Goal: Transaction & Acquisition: Purchase product/service

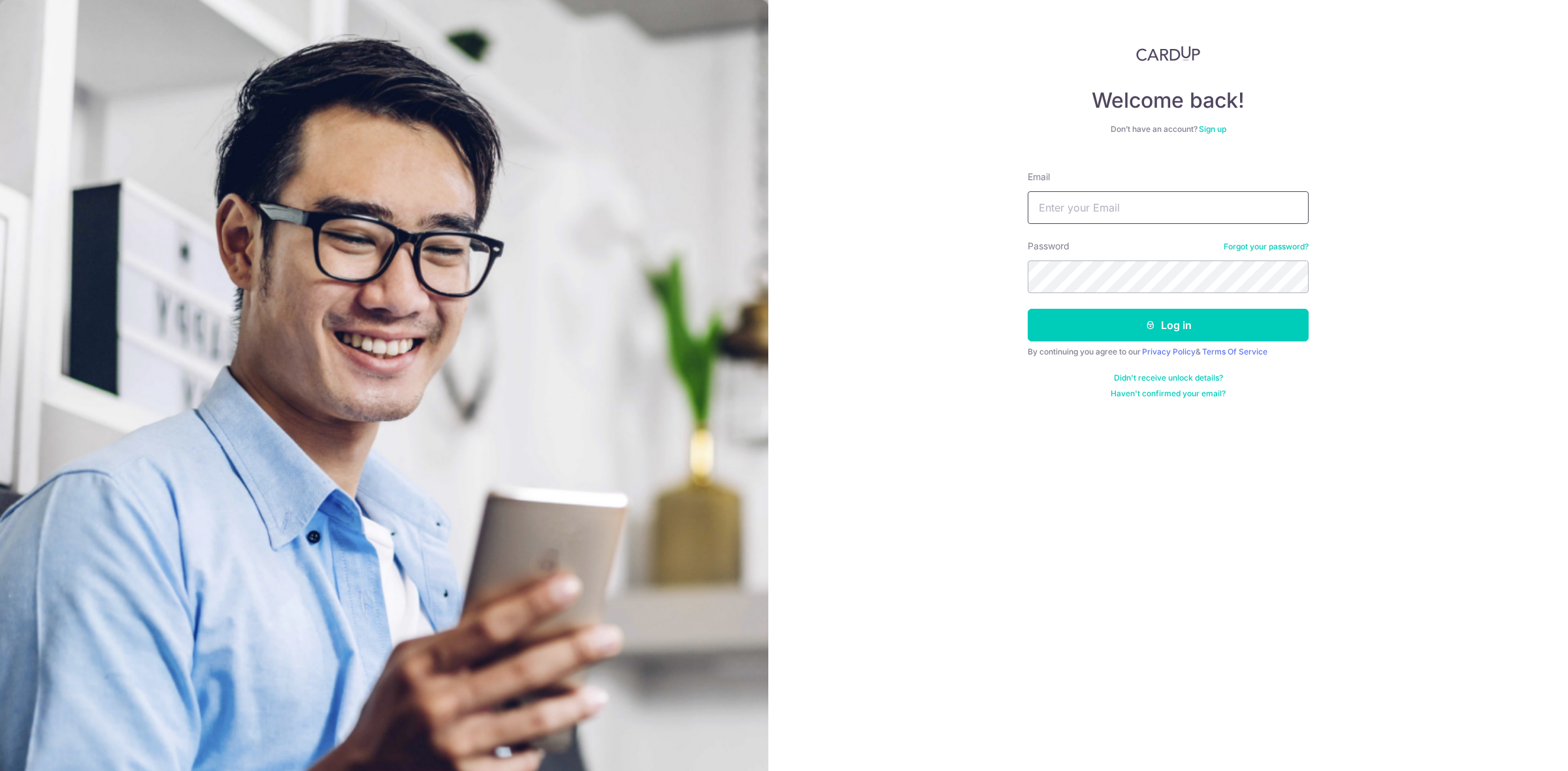
click at [1149, 194] on input "Email" at bounding box center [1168, 207] width 281 height 32
type input "[EMAIL_ADDRESS][DOMAIN_NAME]"
click at [1028, 309] on button "Log in" at bounding box center [1168, 325] width 281 height 32
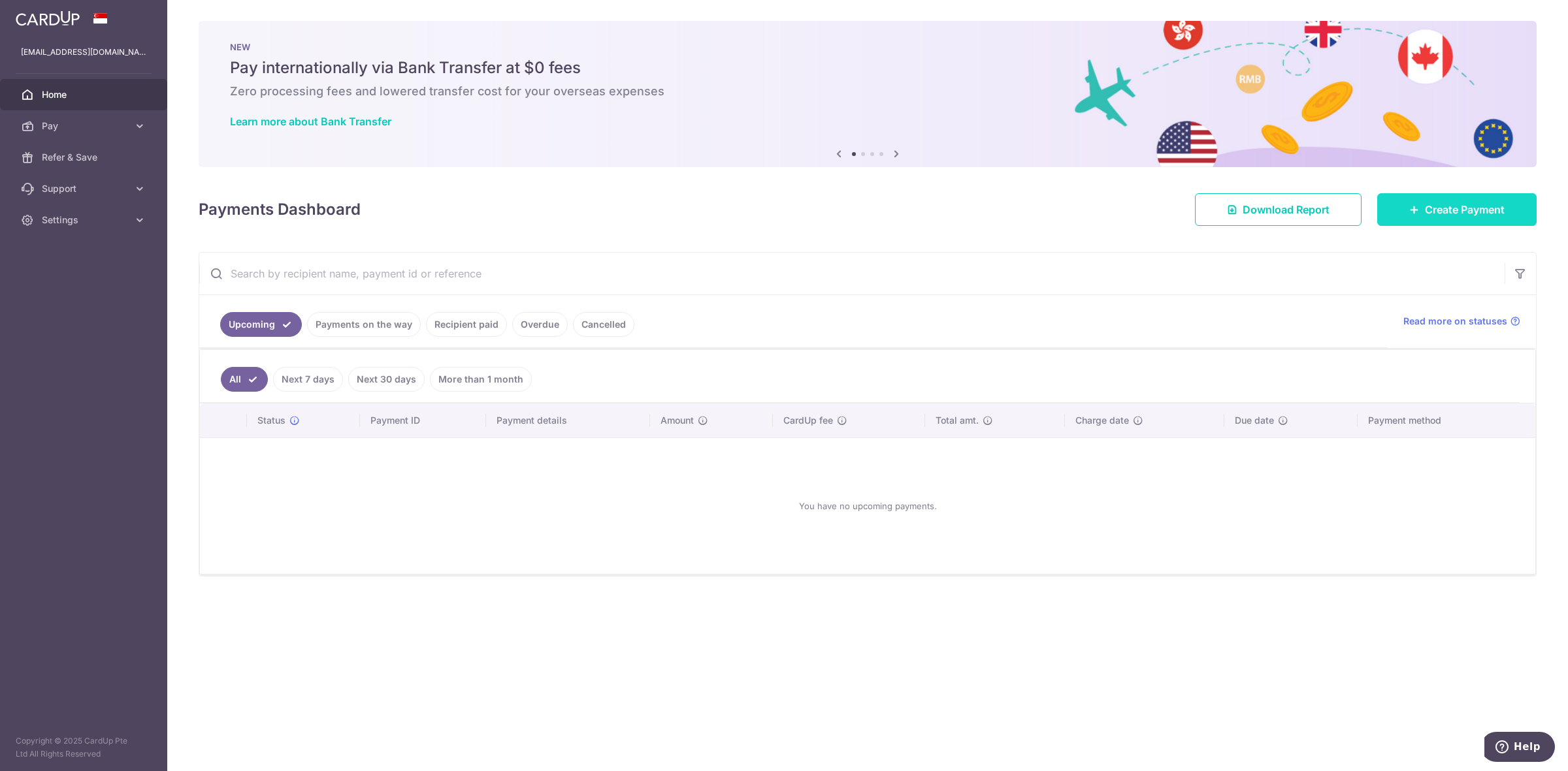
click at [1432, 212] on span "Create Payment" at bounding box center [1464, 210] width 80 height 16
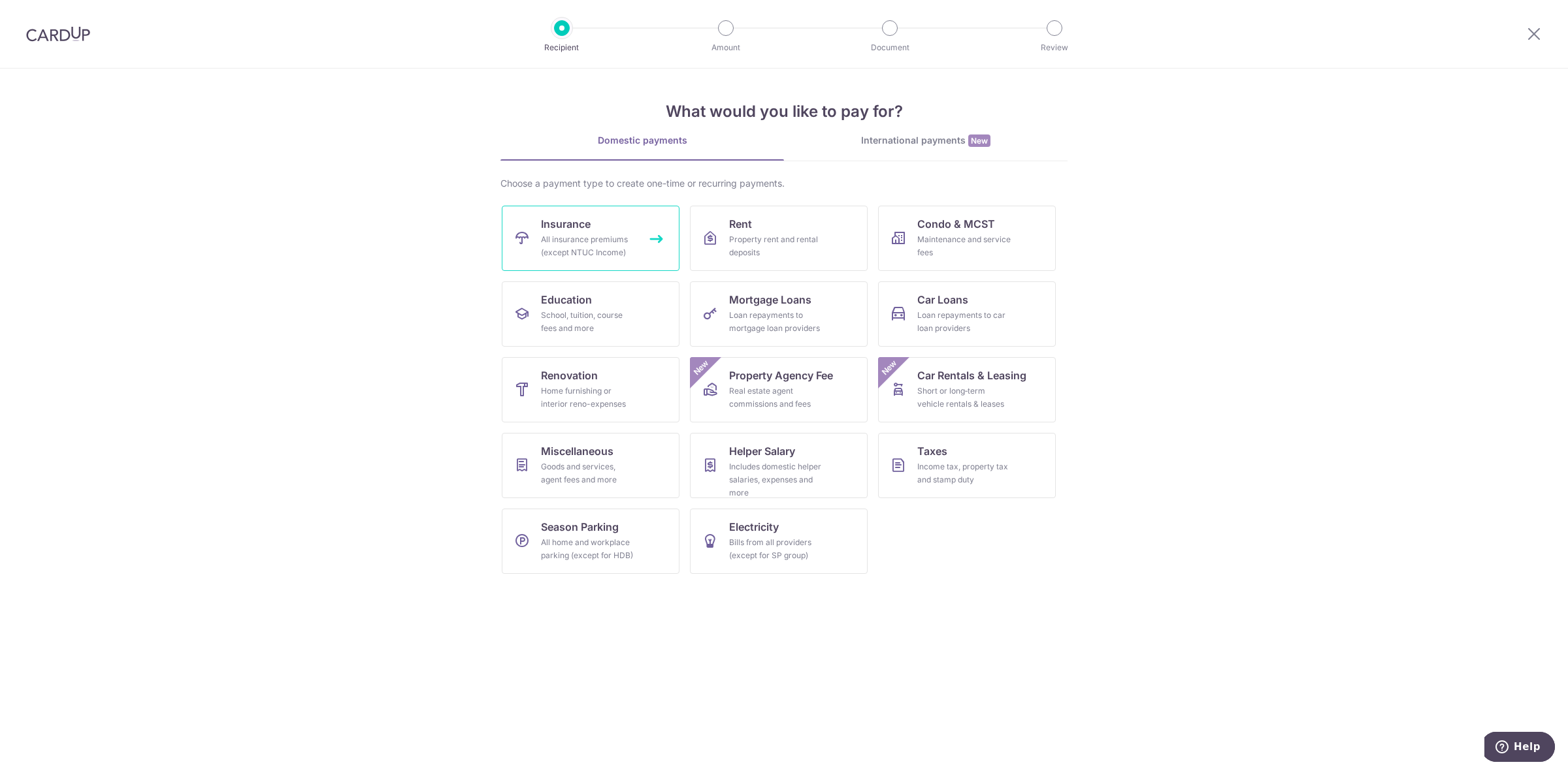
click at [610, 243] on div "All insurance premiums (except NTUC Income)" at bounding box center [588, 247] width 94 height 27
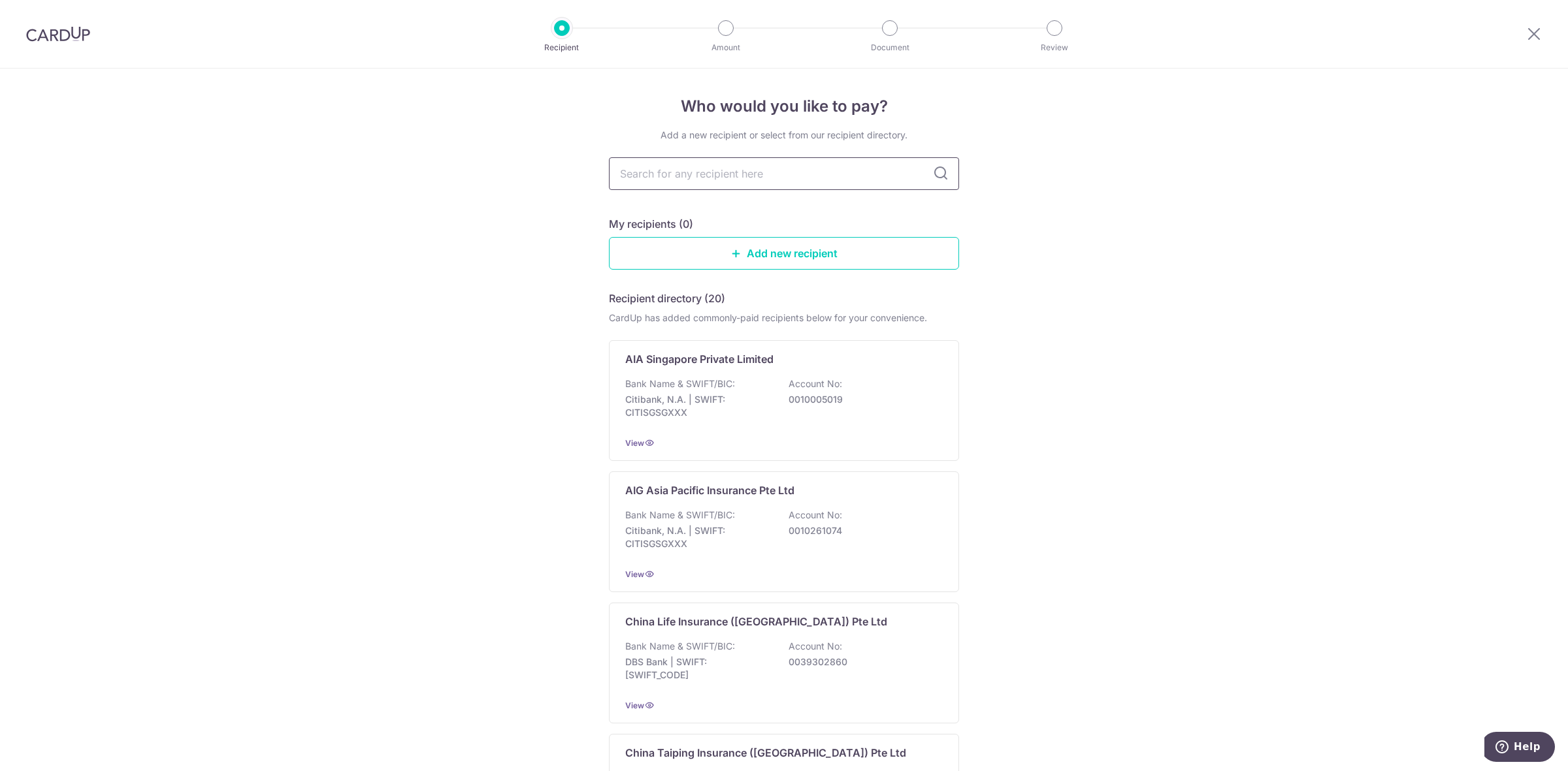
click at [702, 173] on input "text" at bounding box center [784, 173] width 350 height 32
type input "pr"
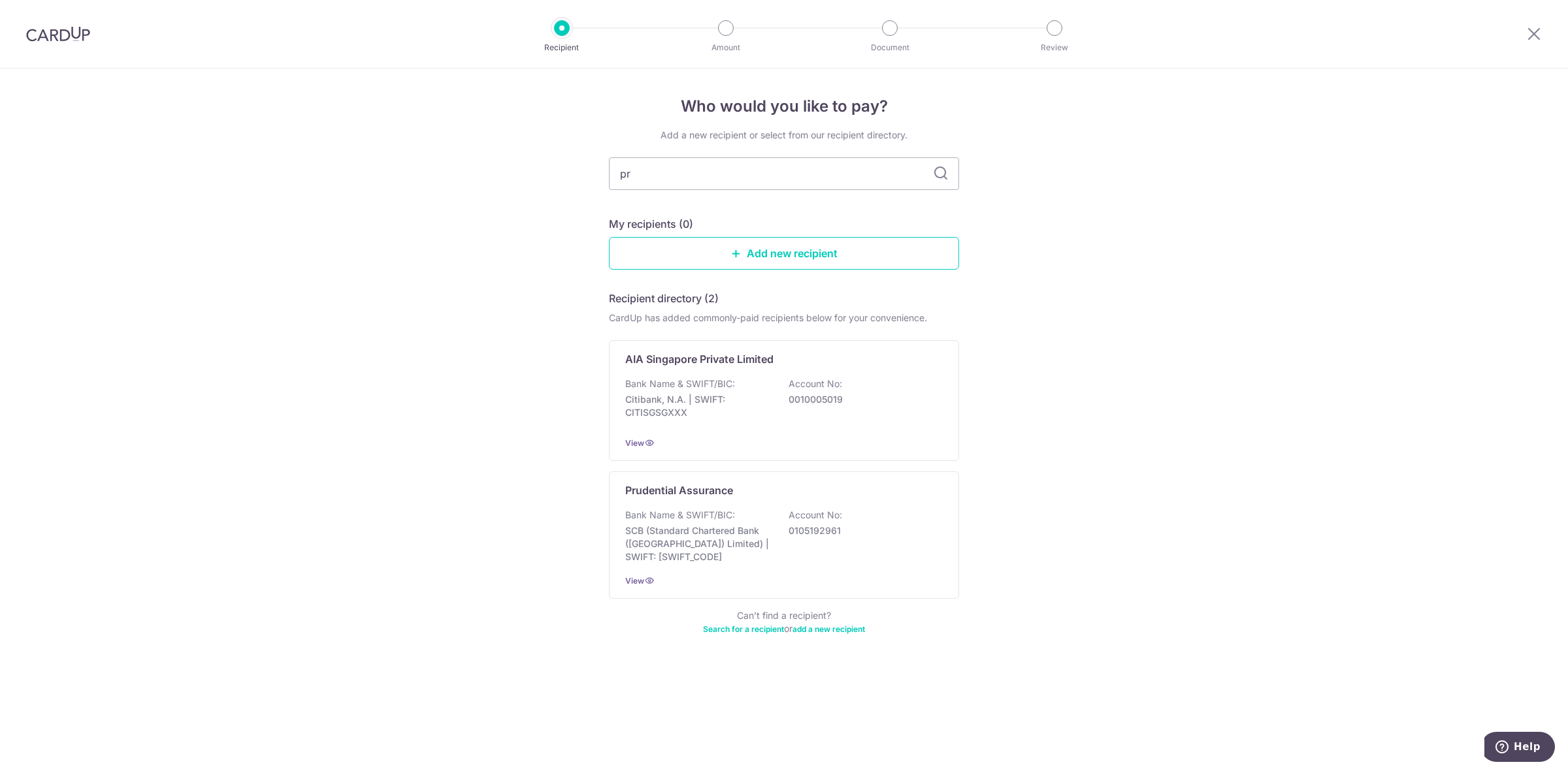
type input "pru"
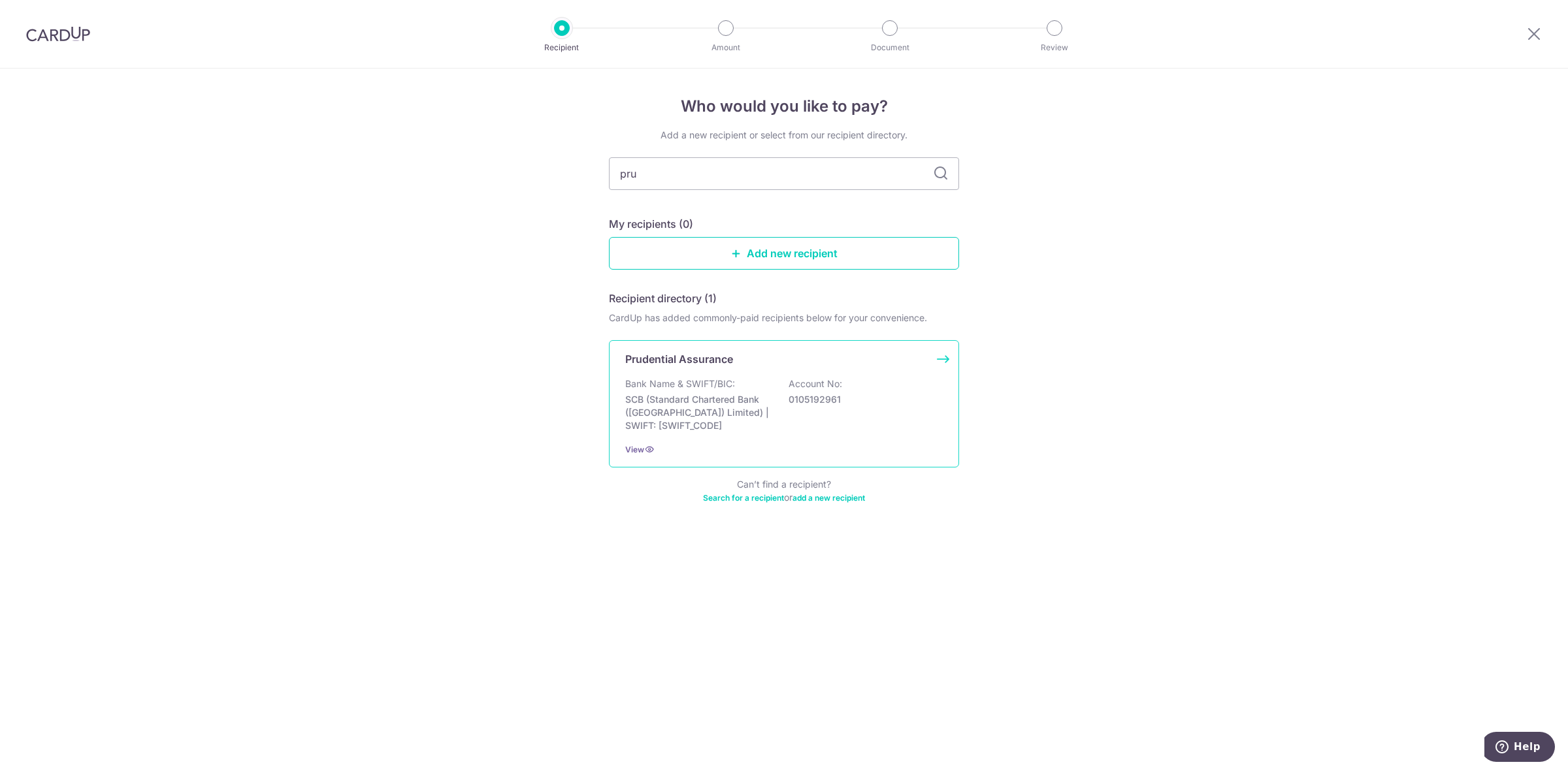
click at [687, 400] on p "SCB (Standard Chartered Bank (Singapore) Limited) | SWIFT: SCBLSG22XXX" at bounding box center [698, 412] width 147 height 39
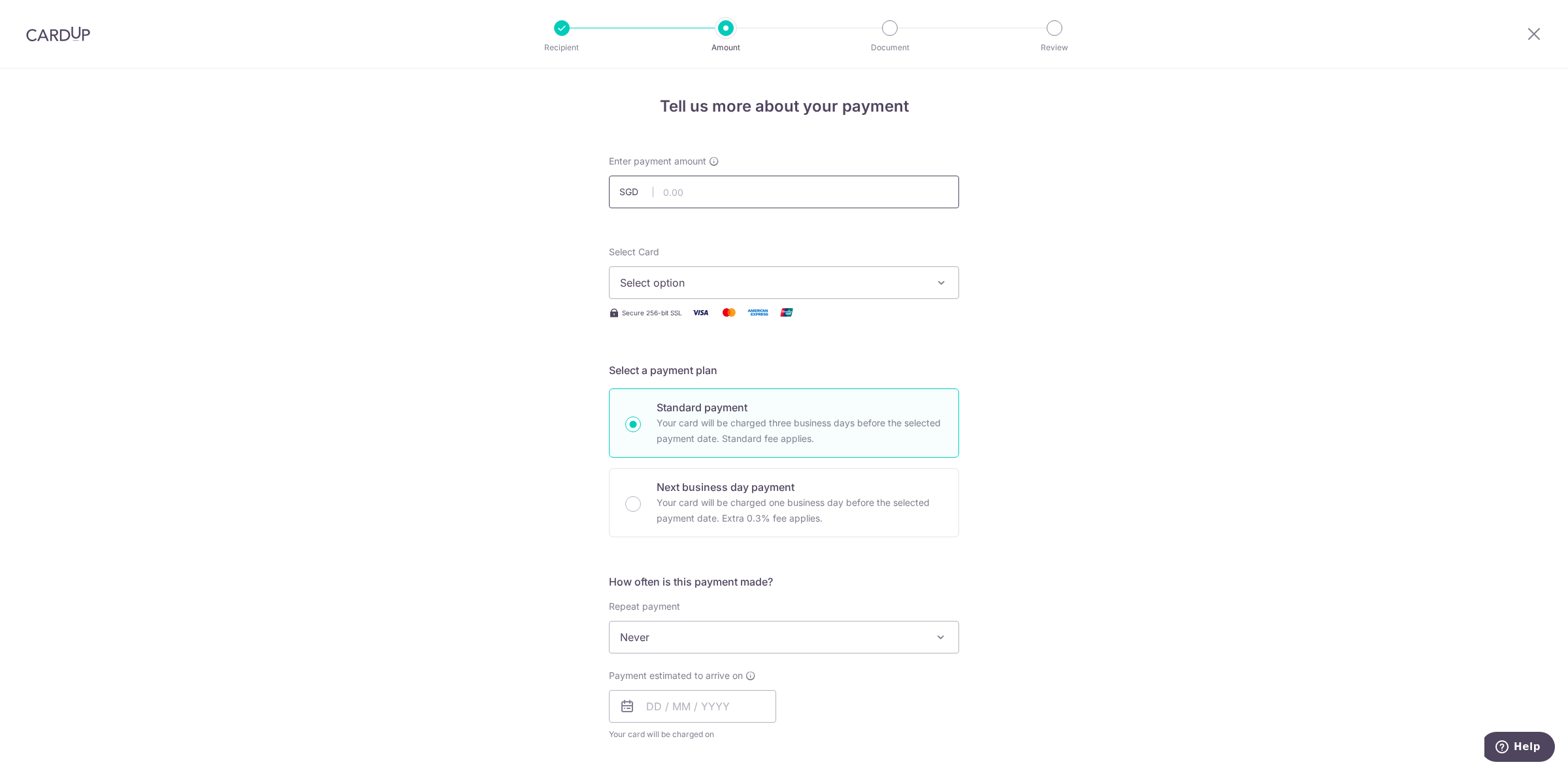
click at [774, 190] on input "text" at bounding box center [784, 191] width 350 height 32
paste input "501.41"
type input "501.41"
click at [694, 279] on span "Select option" at bounding box center [772, 282] width 305 height 16
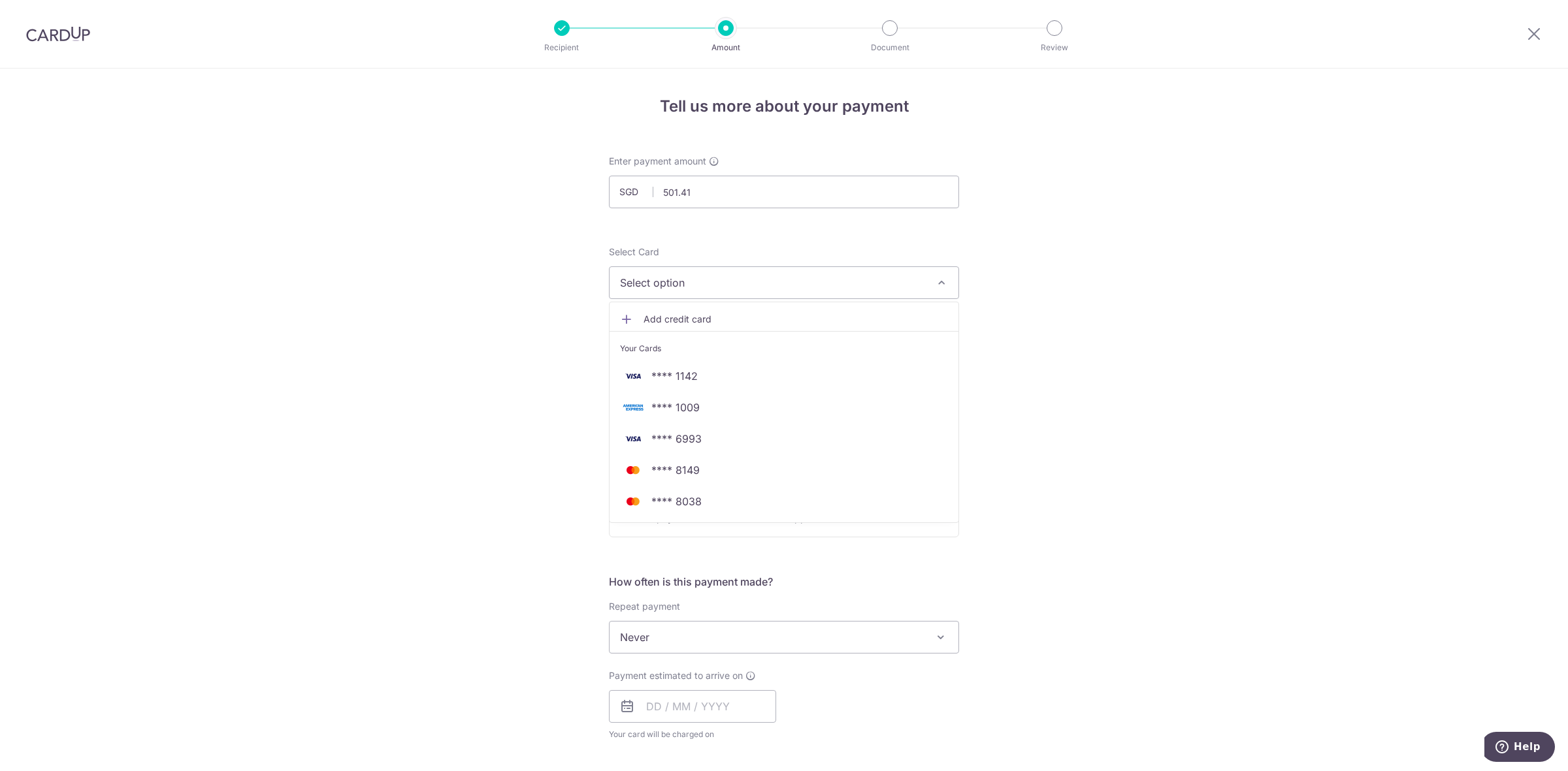
click at [425, 400] on div "Tell us more about your payment Enter payment amount SGD 501.41 501.41 Select C…" at bounding box center [784, 659] width 1568 height 1182
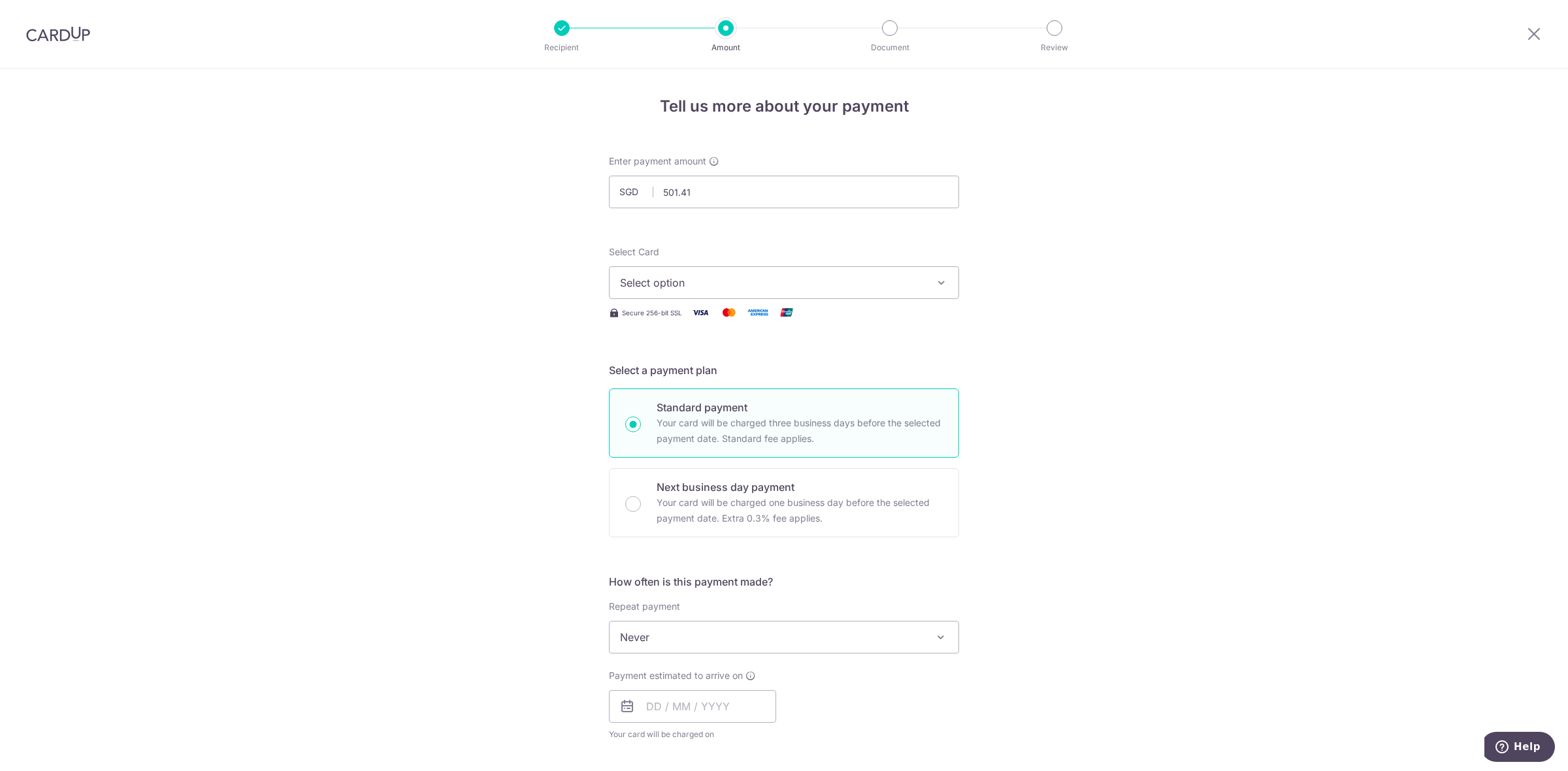
click at [721, 282] on span "Select option" at bounding box center [772, 282] width 305 height 16
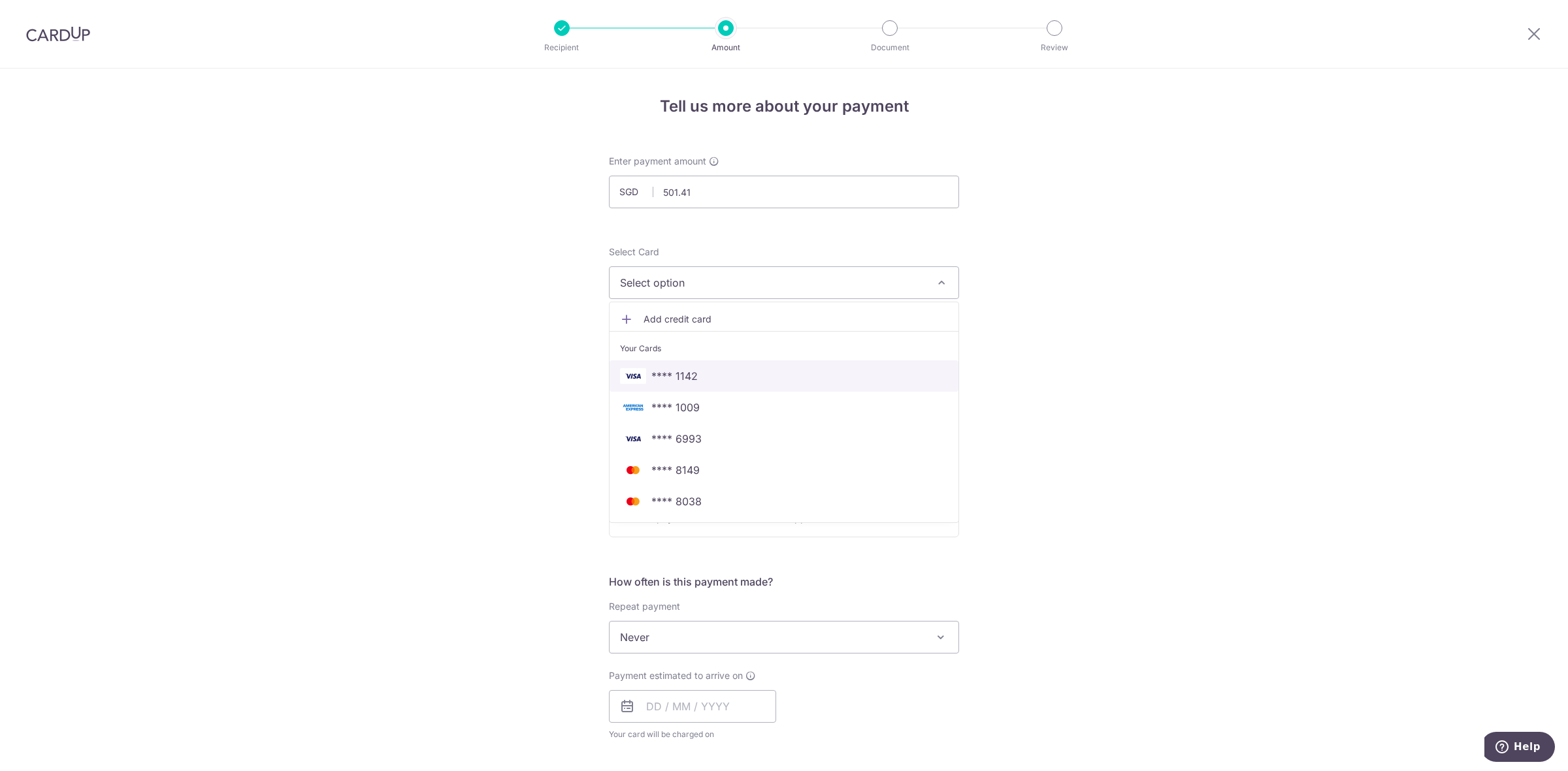
click at [697, 369] on span "**** 1142" at bounding box center [784, 376] width 328 height 16
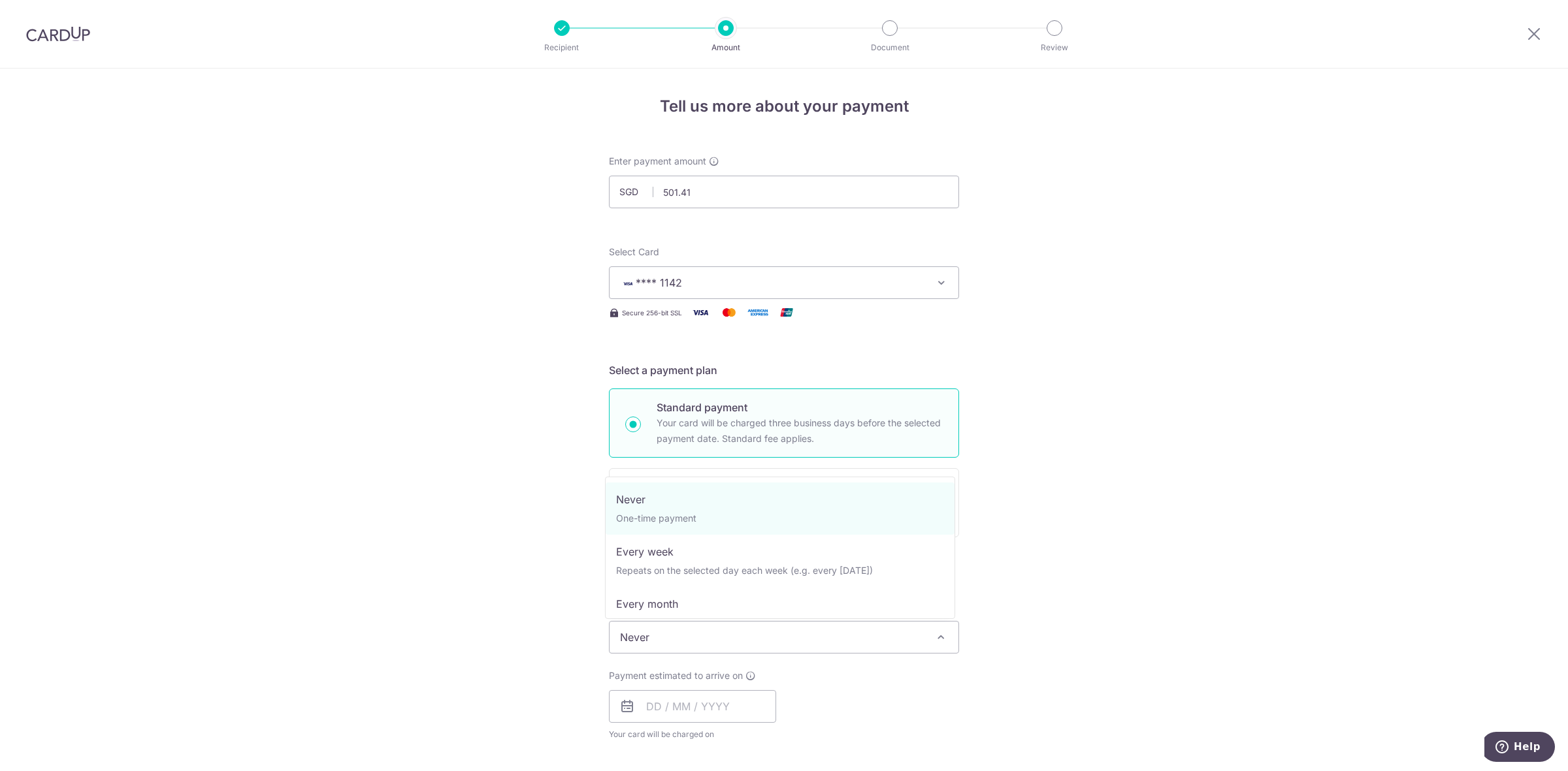
click at [691, 635] on span "Never" at bounding box center [784, 638] width 349 height 31
select select "3"
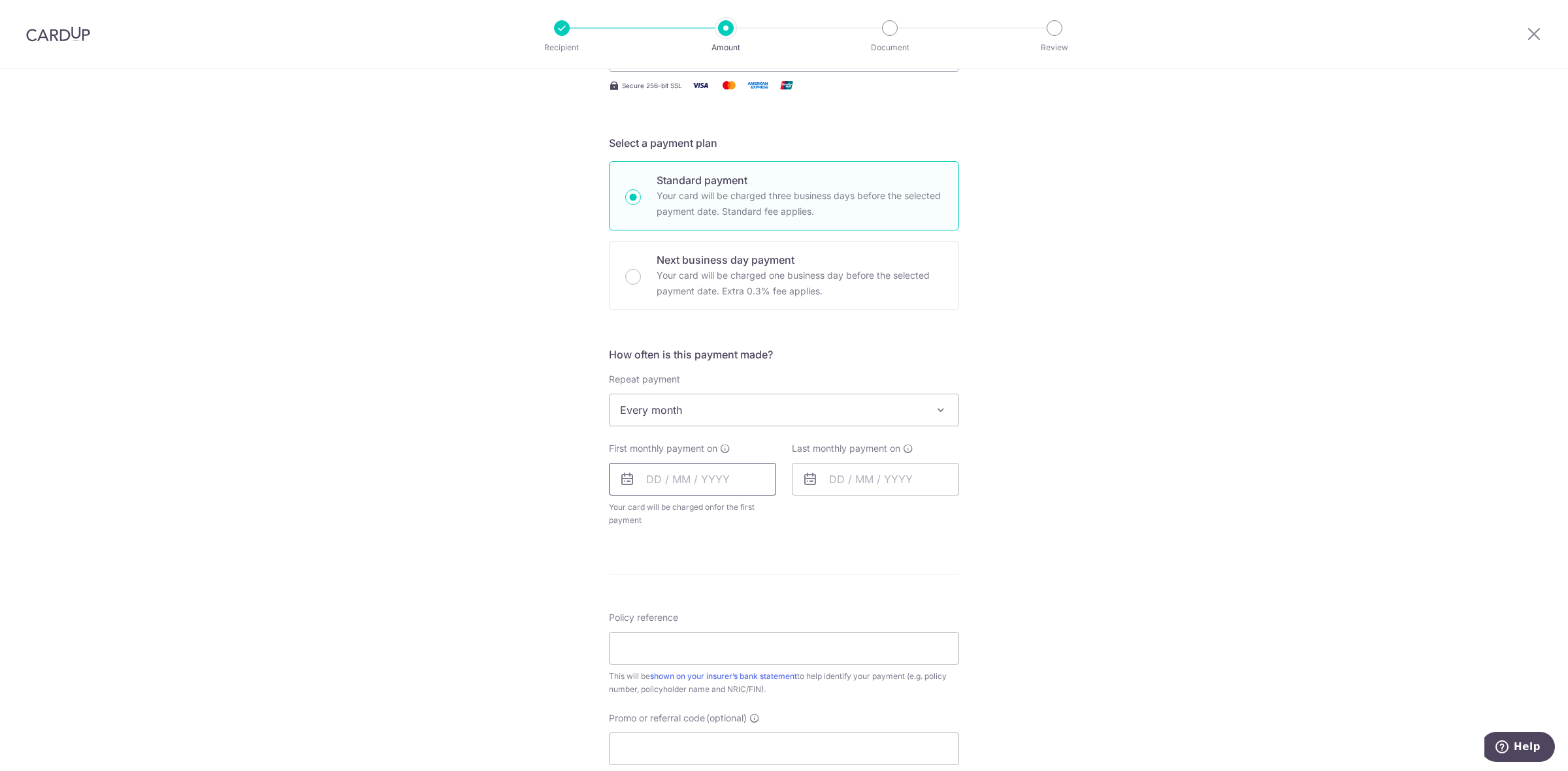
scroll to position [245, 0]
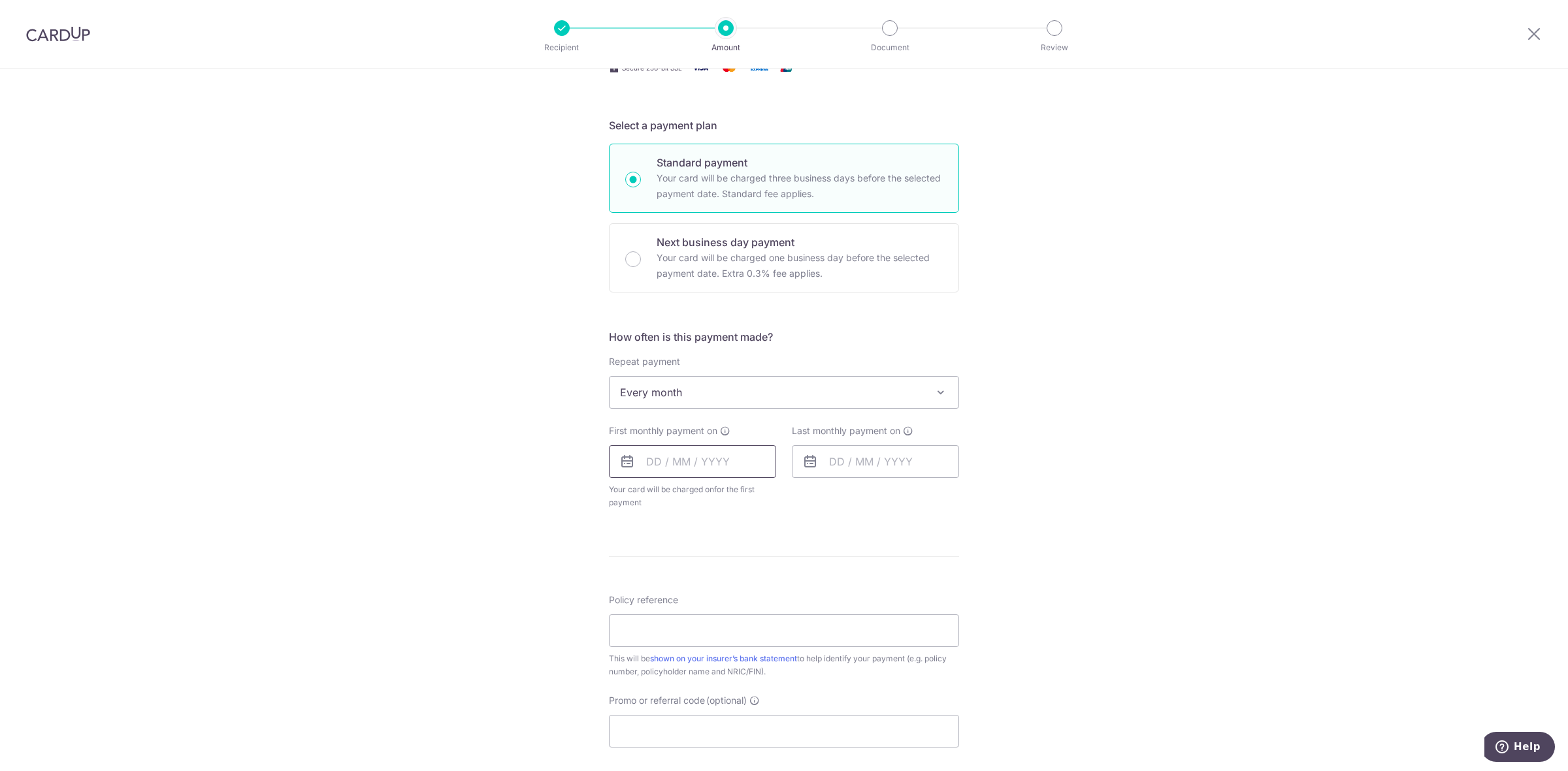
click at [699, 458] on input "text" at bounding box center [692, 461] width 167 height 32
click at [475, 614] on div "Tell us more about your payment Enter payment amount SGD 501.41 501.41 Select C…" at bounding box center [784, 421] width 1568 height 1195
click at [650, 450] on input "text" at bounding box center [692, 461] width 167 height 32
click at [654, 603] on link "13" at bounding box center [661, 606] width 21 height 21
type input "13/10/2025"
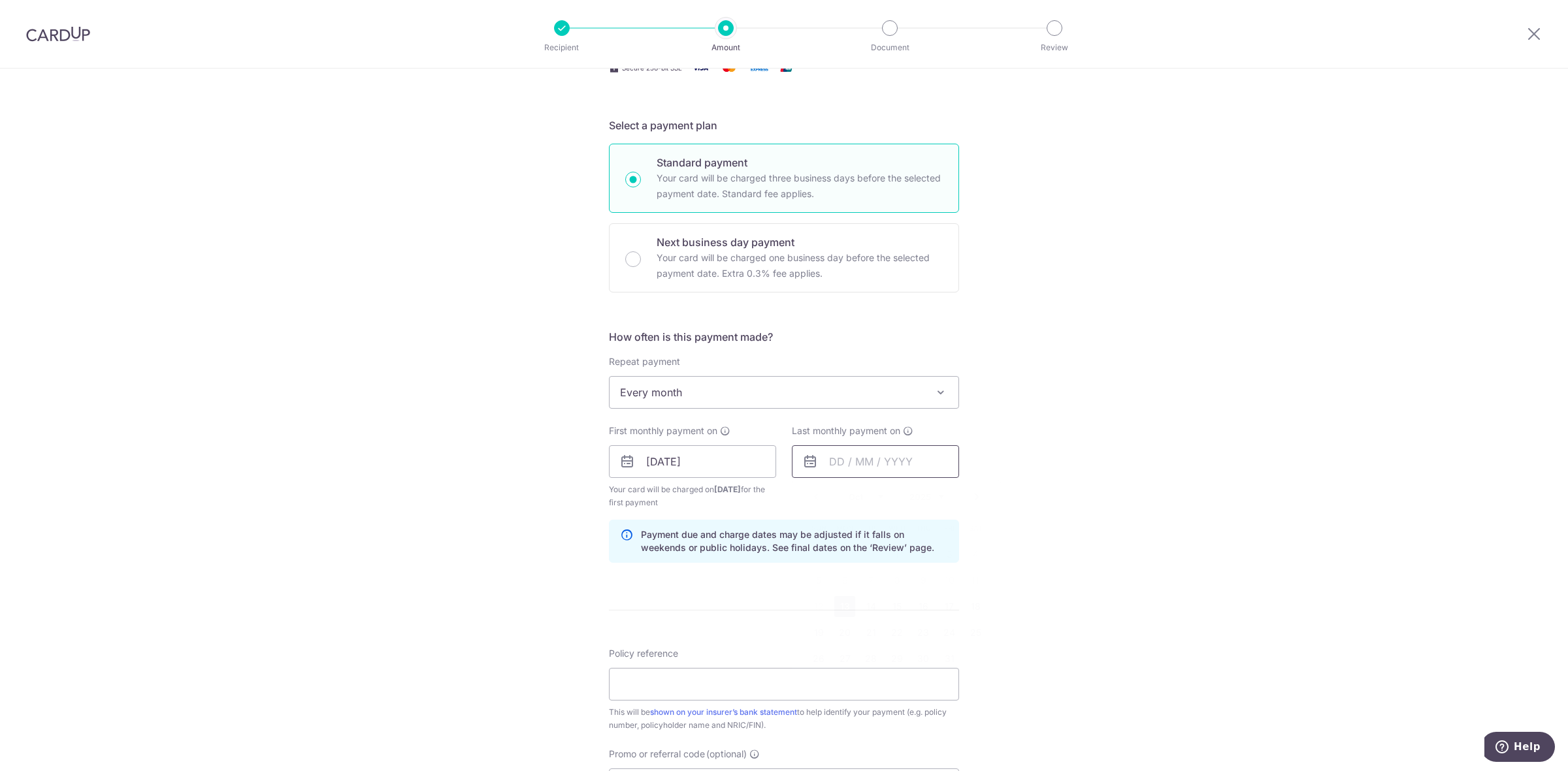
click at [861, 467] on input "text" at bounding box center [876, 461] width 167 height 32
click at [972, 498] on link "Next" at bounding box center [977, 497] width 16 height 16
click at [971, 602] on link "15" at bounding box center [975, 606] width 21 height 21
type input "15/11/2025"
click at [634, 683] on input "Policy reference" at bounding box center [784, 684] width 350 height 32
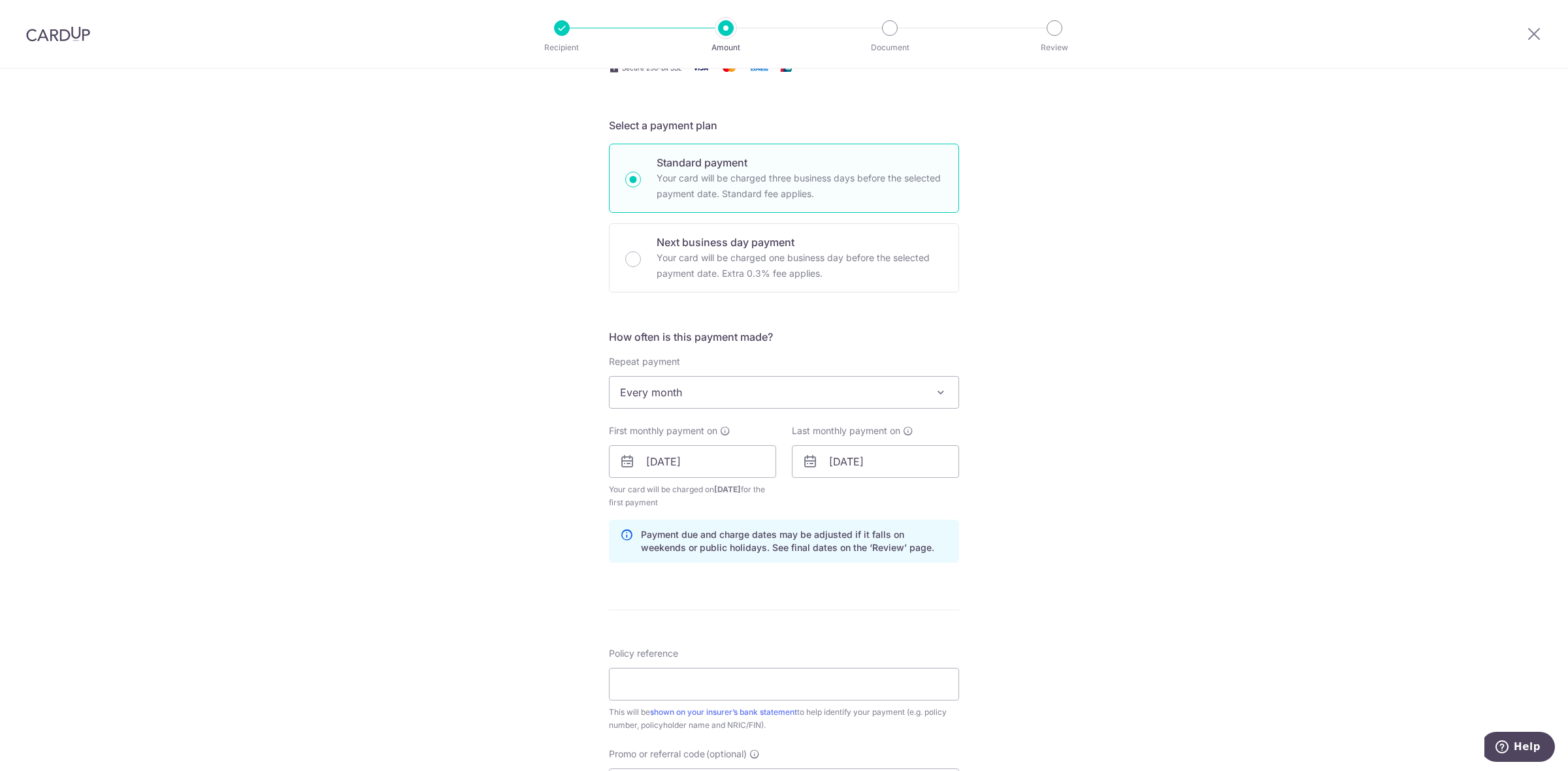
click at [413, 513] on div "Tell us more about your payment Enter payment amount SGD 501.41 501.41 Select C…" at bounding box center [784, 447] width 1568 height 1248
click at [649, 684] on input "Policy reference" at bounding box center [784, 684] width 350 height 32
paste input "28903734 ANG CHIN YEE"
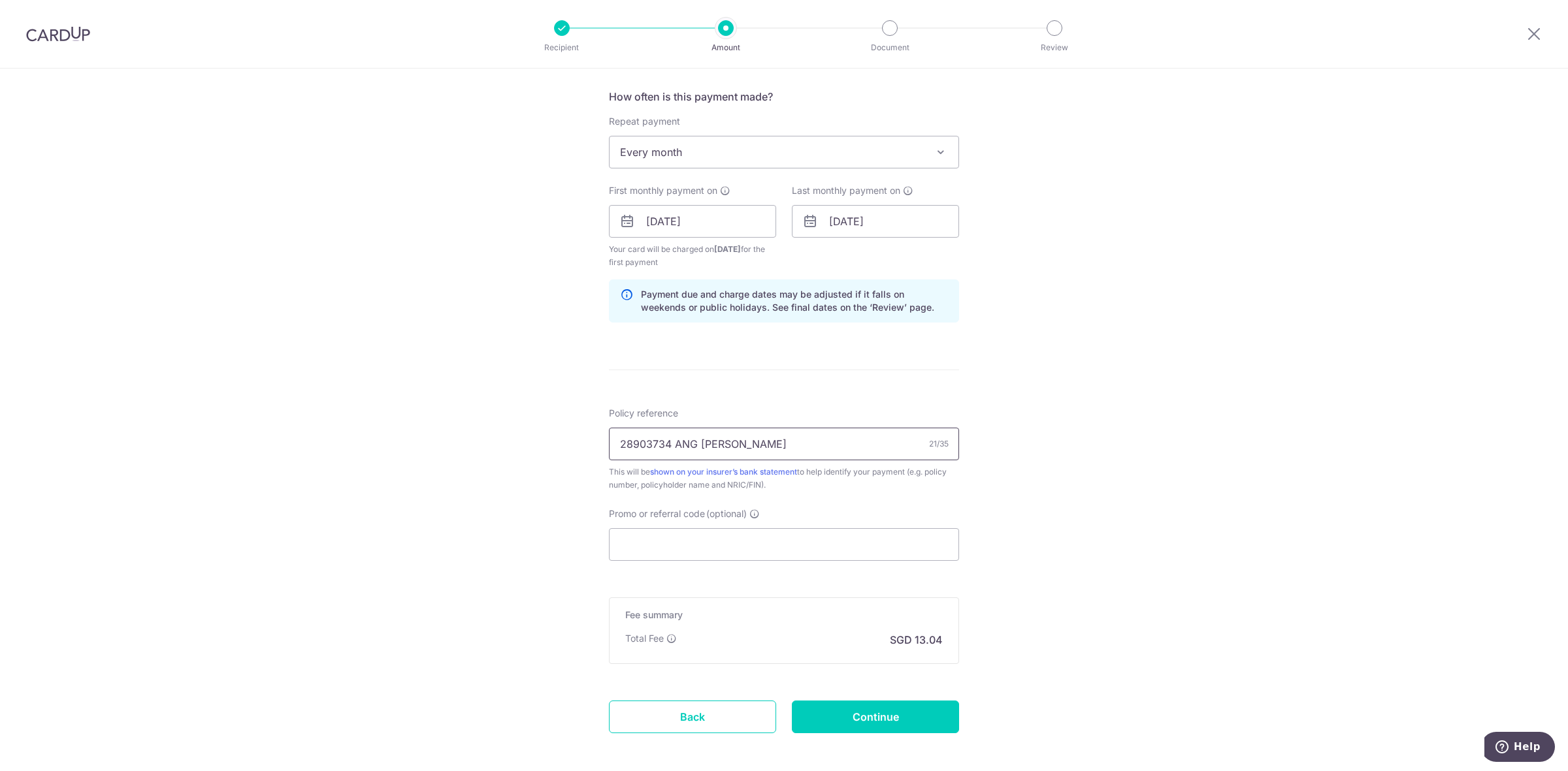
scroll to position [547, 0]
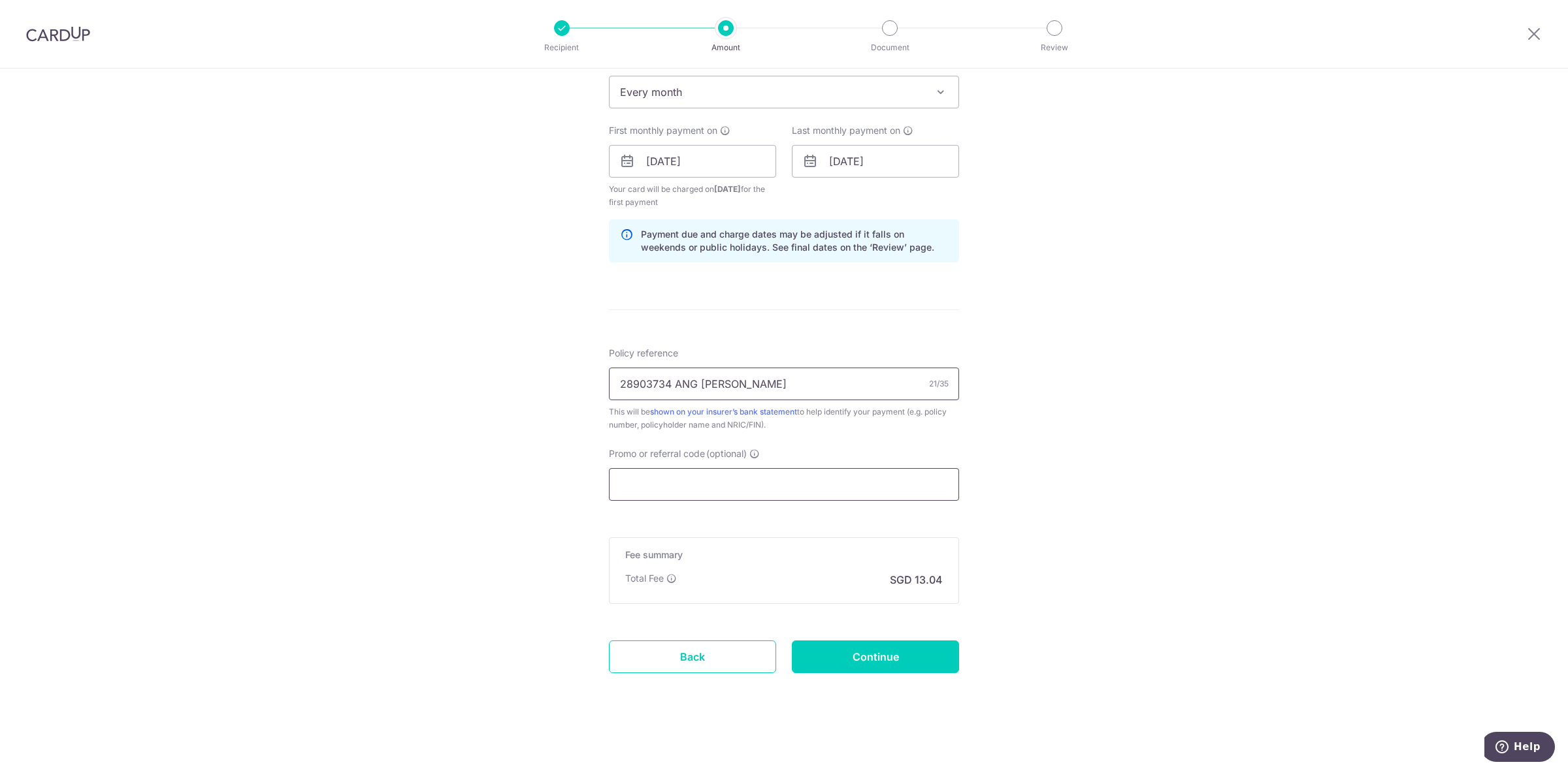
type input "28903734 ANG CHIN YEE"
click at [730, 475] on input "Promo or referral code (optional)" at bounding box center [784, 484] width 350 height 32
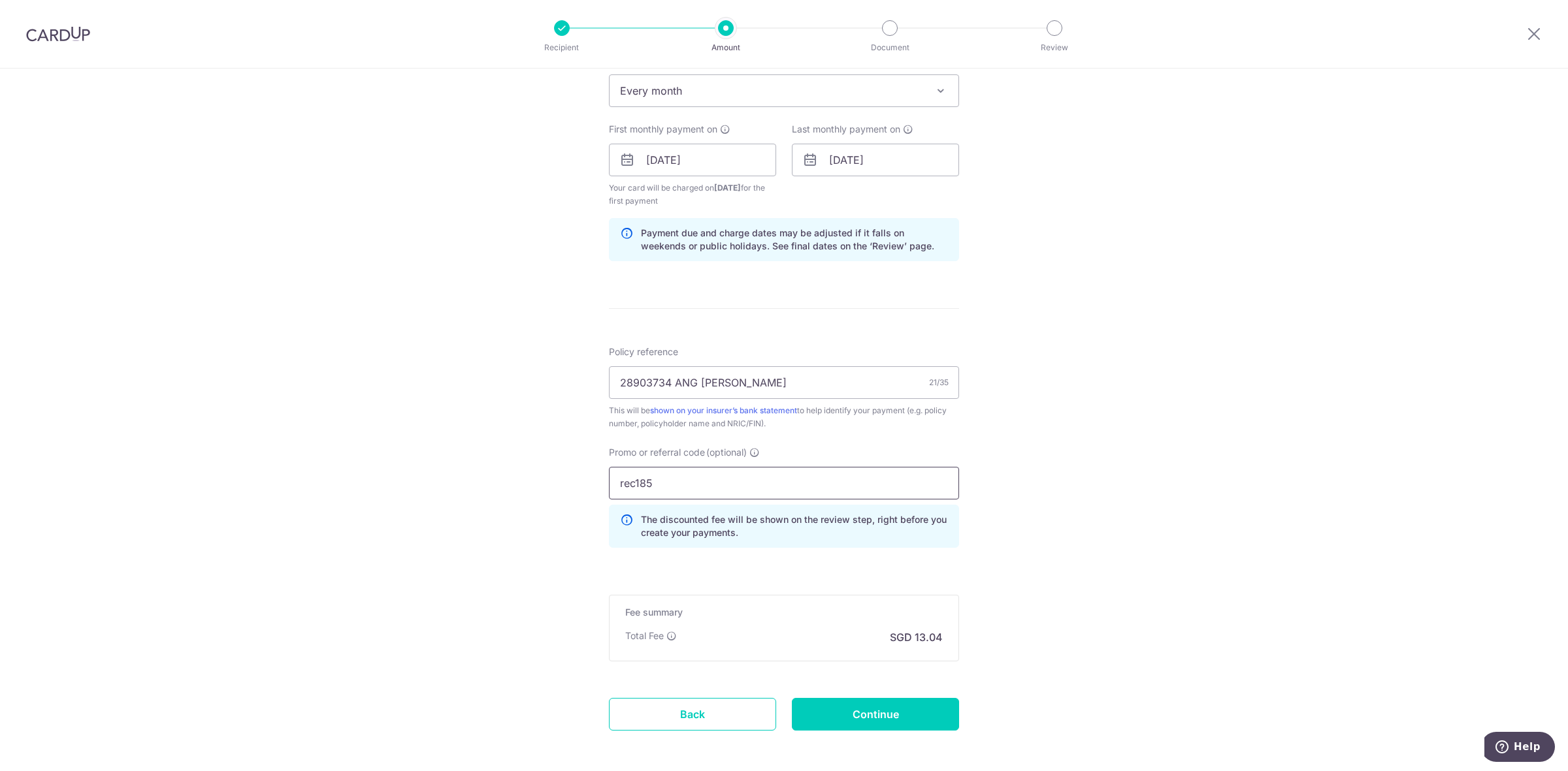
type input "rec185"
click at [495, 564] on div "Tell us more about your payment Enter payment amount SGD 501.41 501.41 Select C…" at bounding box center [784, 176] width 1568 height 1307
click at [871, 716] on input "Continue" at bounding box center [876, 714] width 167 height 32
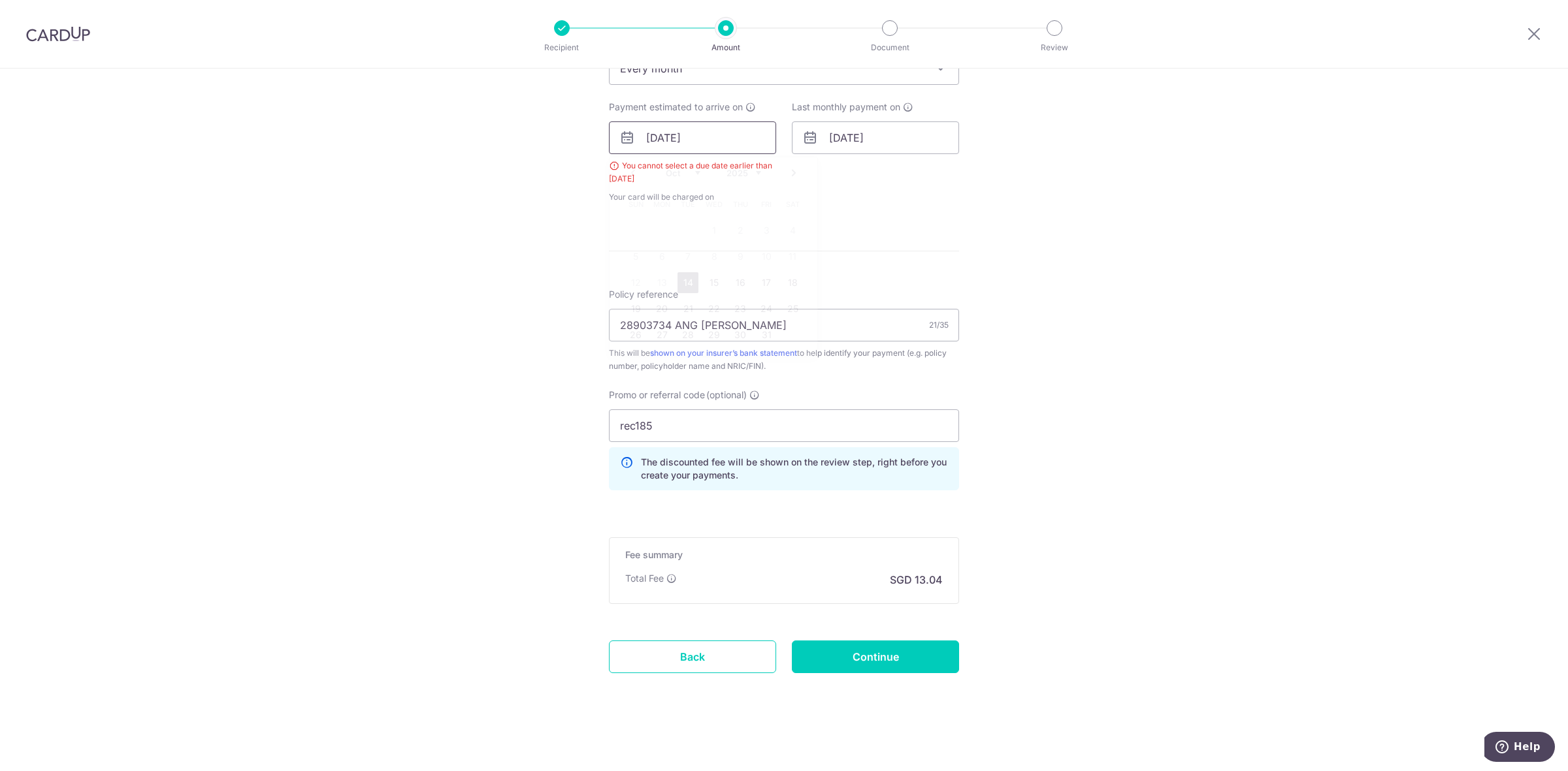
click at [717, 137] on input "13/10/2025" at bounding box center [692, 137] width 167 height 32
click at [685, 284] on link "14" at bounding box center [688, 282] width 21 height 21
type input "14/10/2025"
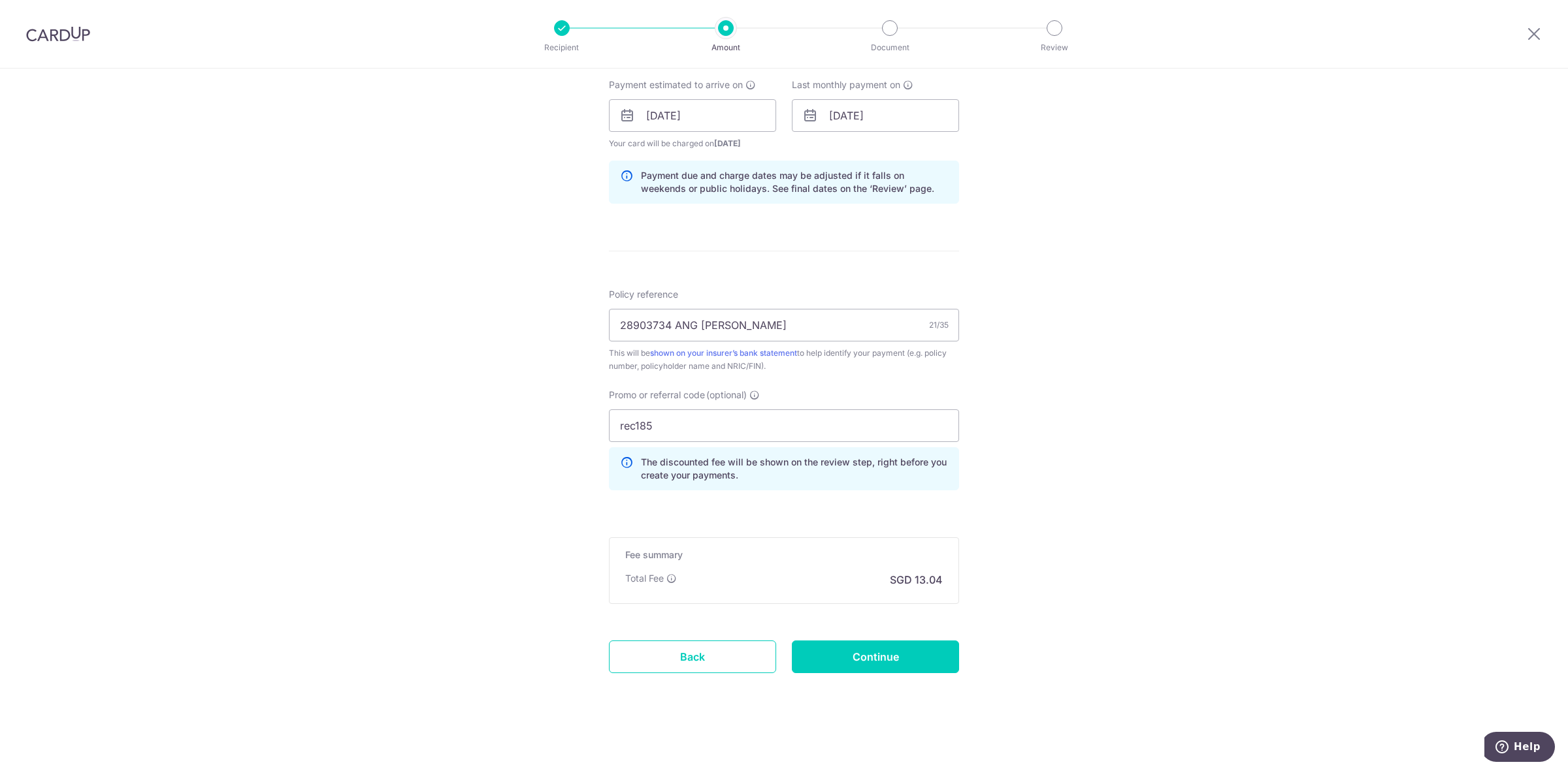
scroll to position [593, 0]
click at [855, 661] on input "Continue" at bounding box center [876, 657] width 167 height 32
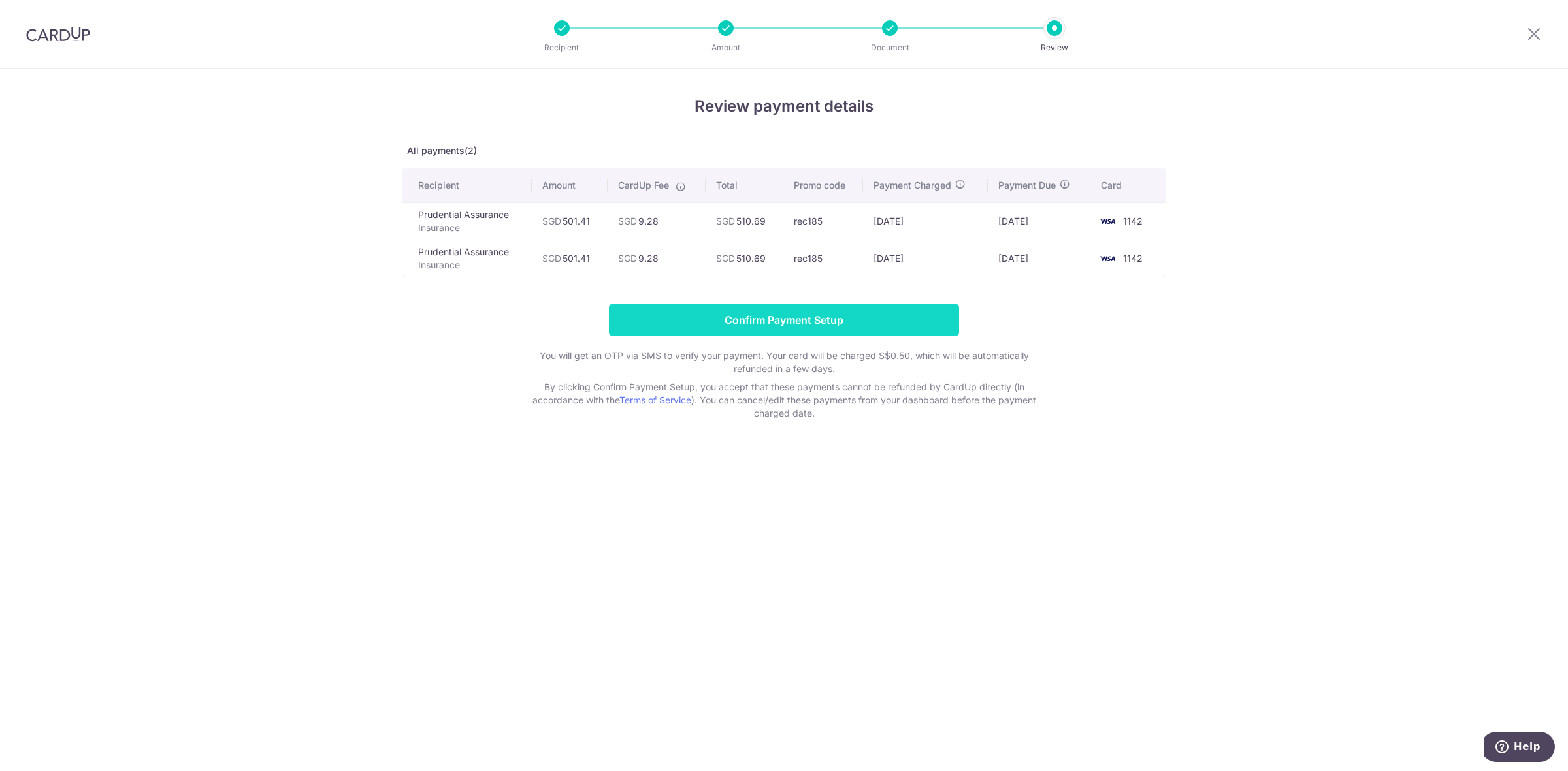
click at [724, 321] on input "Confirm Payment Setup" at bounding box center [784, 320] width 350 height 32
